Goal: Navigation & Orientation: Find specific page/section

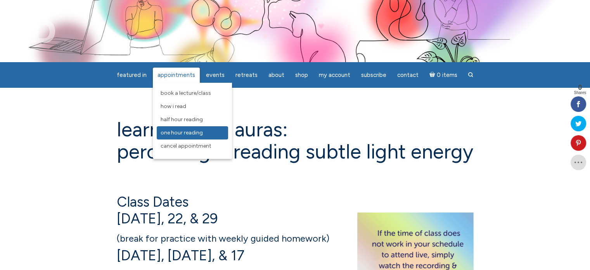
click at [180, 130] on span "One Hour Reading" at bounding box center [182, 132] width 42 height 7
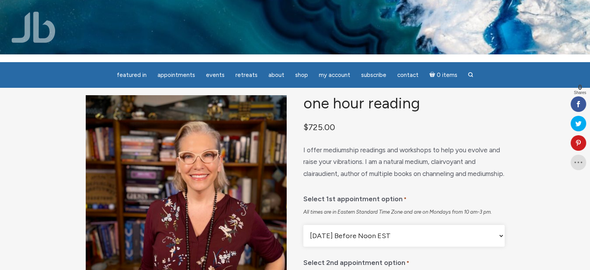
scroll to position [4, 0]
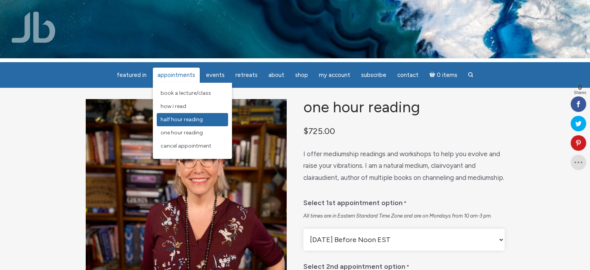
click at [187, 124] on link "Half Hour Reading" at bounding box center [192, 119] width 71 height 13
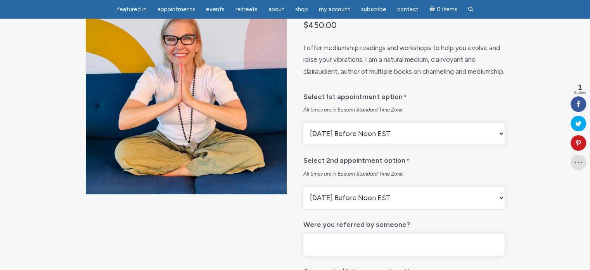
scroll to position [85, 0]
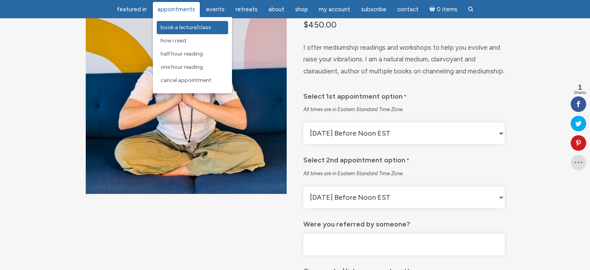
click at [182, 28] on span "Book a Lecture/Class" at bounding box center [186, 27] width 50 height 7
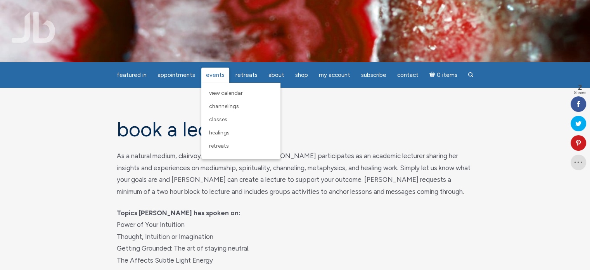
click at [213, 77] on span "Events" at bounding box center [215, 74] width 19 height 7
click at [213, 76] on span "Events" at bounding box center [215, 74] width 19 height 7
click at [224, 94] on span "View Calendar" at bounding box center [226, 93] width 34 height 7
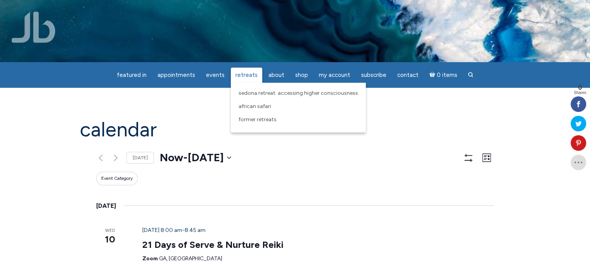
click at [242, 76] on span "Retreats" at bounding box center [247, 74] width 22 height 7
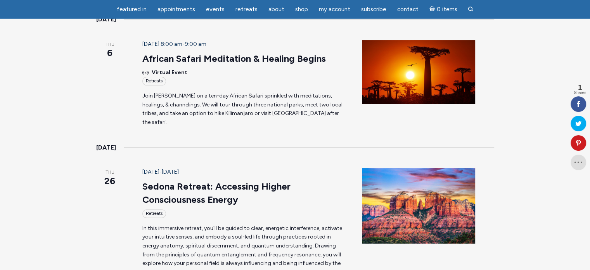
scroll to position [287, 0]
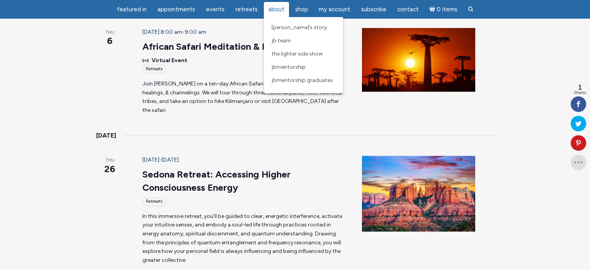
click at [278, 8] on span "About" at bounding box center [277, 9] width 16 height 7
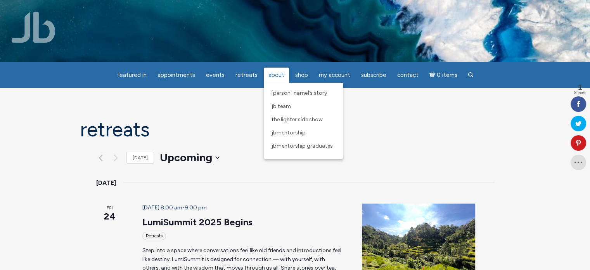
click at [280, 71] on link "About" at bounding box center [276, 75] width 25 height 15
click at [279, 93] on span "[PERSON_NAME]’s Story" at bounding box center [299, 93] width 55 height 7
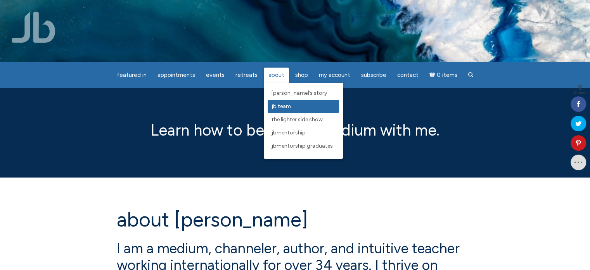
click at [278, 107] on span "JB Team" at bounding box center [281, 106] width 19 height 7
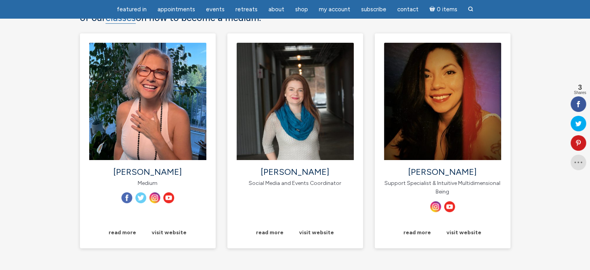
scroll to position [126, 0]
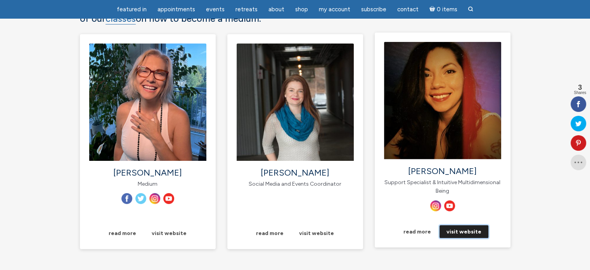
click at [472, 232] on link "visit website" at bounding box center [464, 231] width 49 height 13
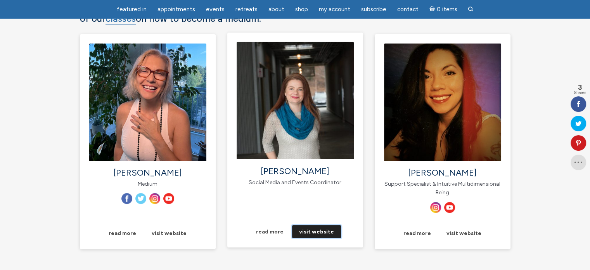
click at [317, 233] on link "visit website" at bounding box center [316, 231] width 49 height 13
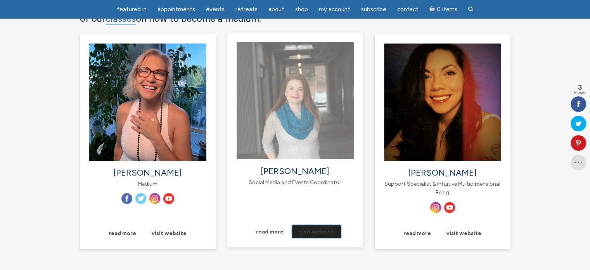
scroll to position [0, 0]
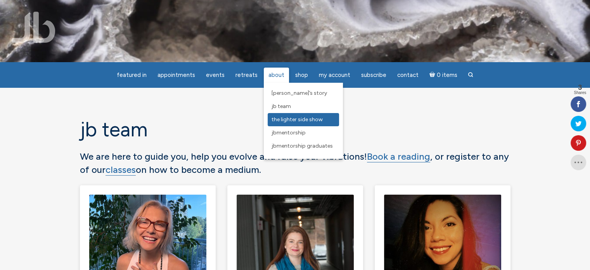
click at [290, 117] on span "The Lighter Side Show" at bounding box center [297, 119] width 51 height 7
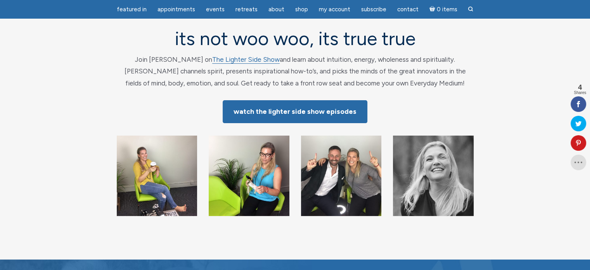
scroll to position [65, 0]
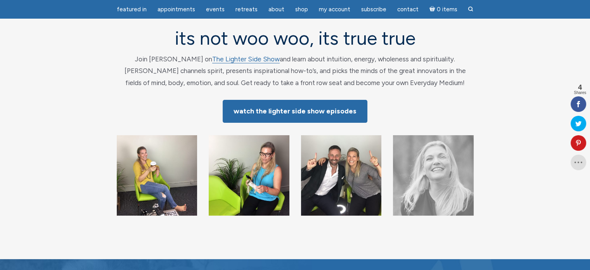
click at [451, 179] on img "main" at bounding box center [433, 175] width 81 height 81
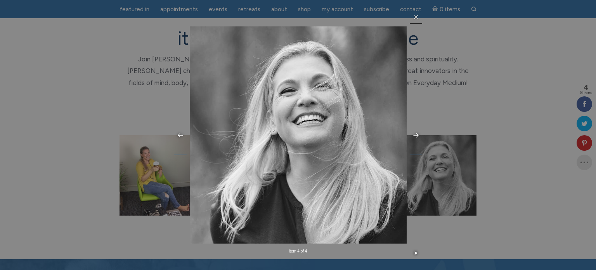
click at [416, 17] on icon at bounding box center [416, 17] width 4 height 4
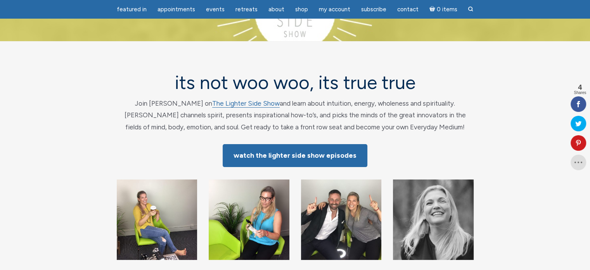
scroll to position [20, 0]
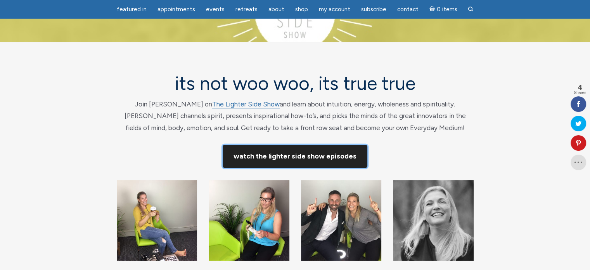
click at [312, 153] on link "Watch The Lighter Side Show Episodes" at bounding box center [295, 156] width 145 height 23
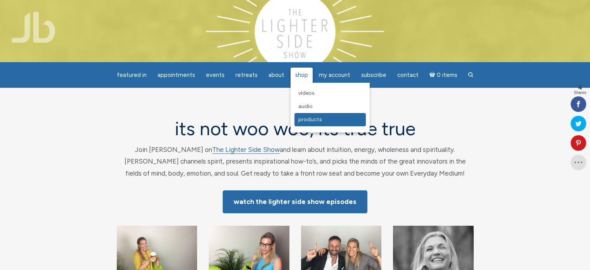
click at [309, 123] on link "Products" at bounding box center [330, 119] width 71 height 13
